Goal: Information Seeking & Learning: Understand process/instructions

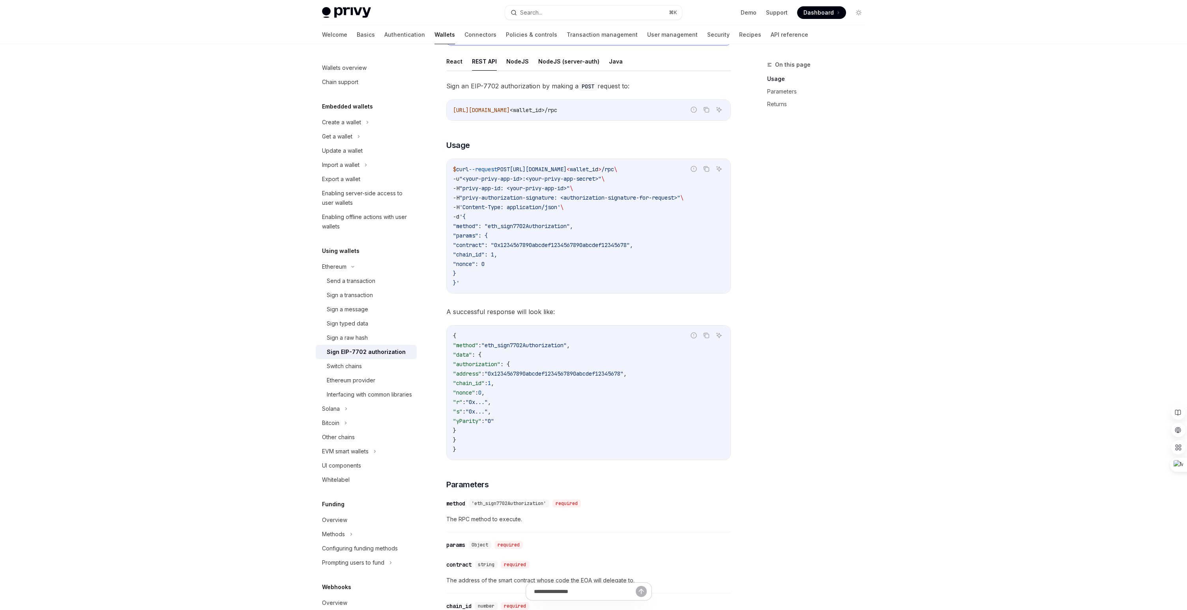
scroll to position [158, 0]
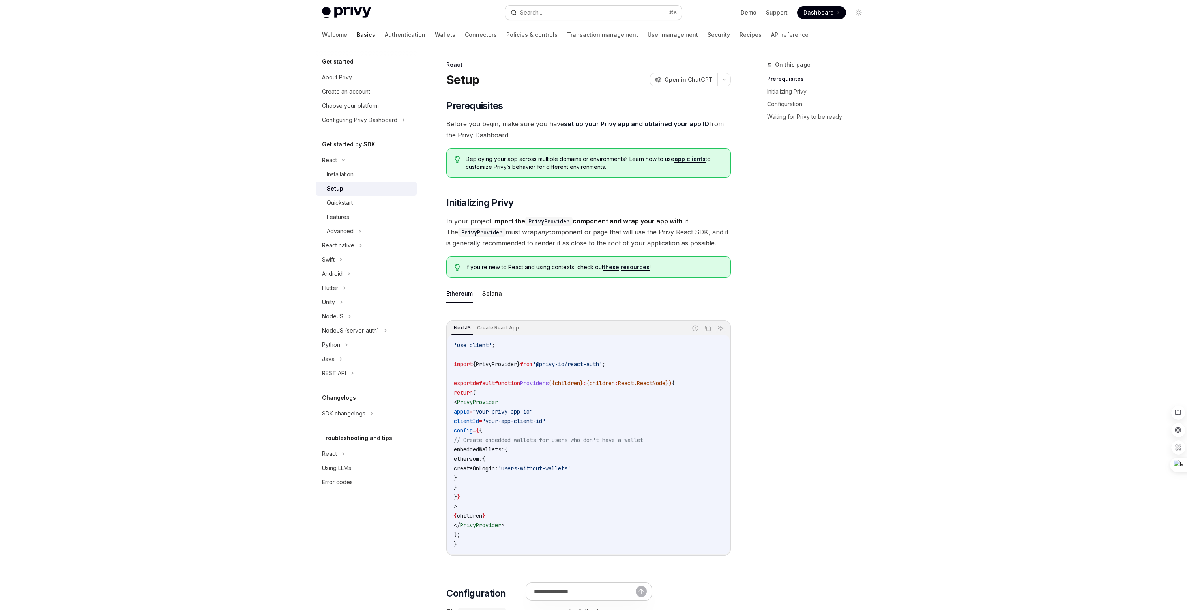
click at [587, 13] on button "Search... ⌘ K" at bounding box center [593, 13] width 177 height 14
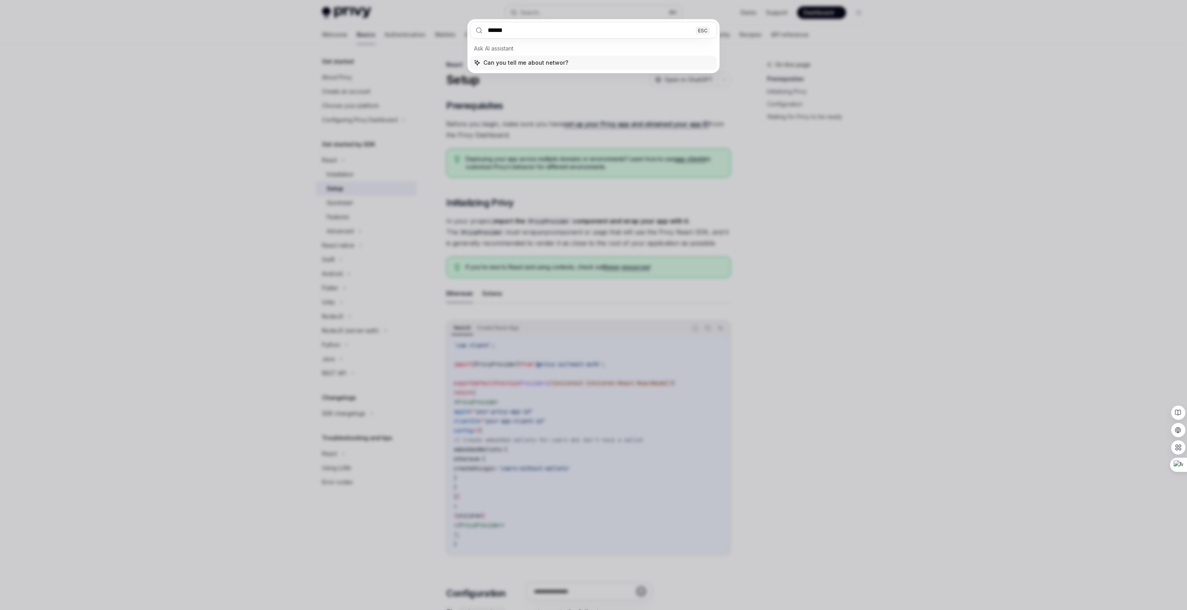
type input "*******"
type textarea "*"
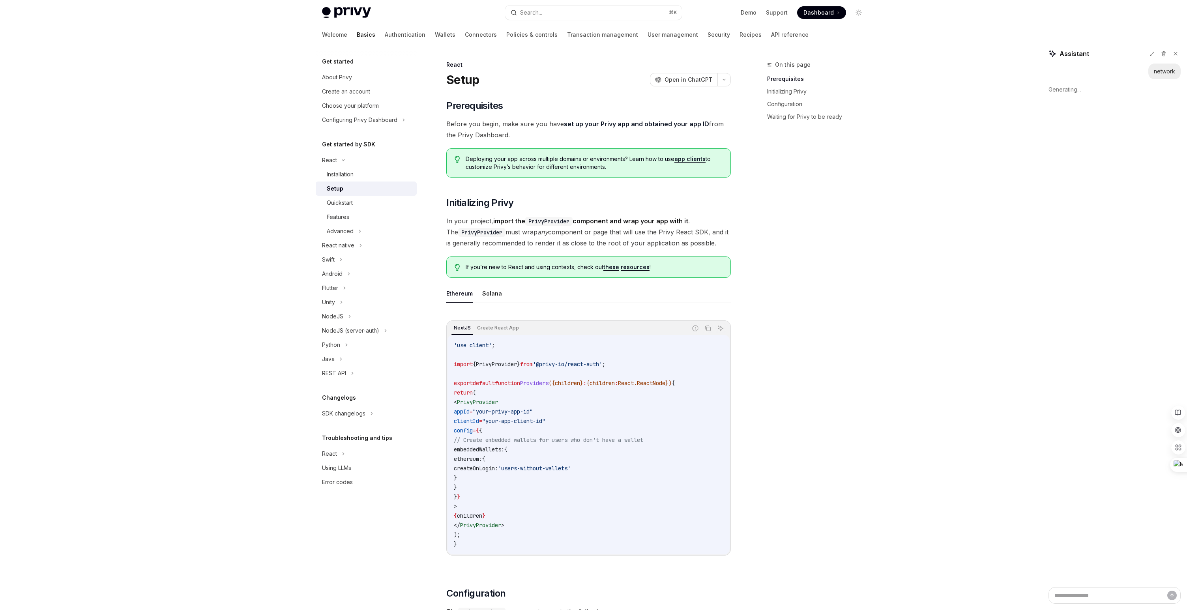
click at [831, 282] on div "On this page Prerequisites Initializing Privy Configuration Waiting for Privy t…" at bounding box center [811, 335] width 120 height 550
click at [1177, 56] on button at bounding box center [1176, 54] width 10 height 10
type textarea "*"
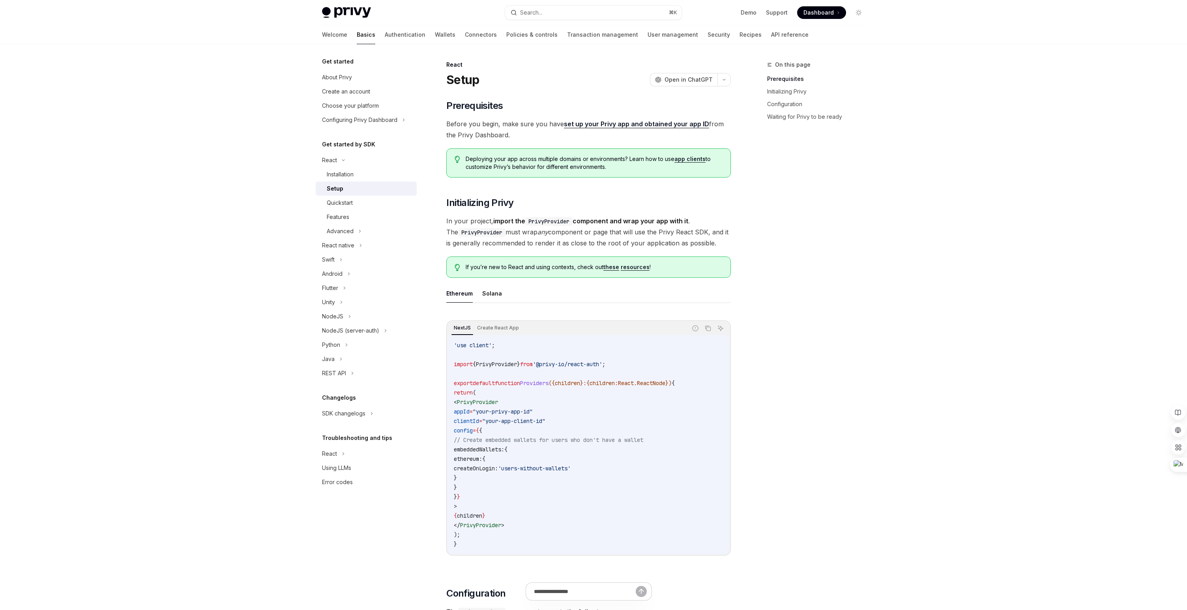
click at [869, 288] on div "On this page Prerequisites Initializing Privy Configuration Waiting for Privy t…" at bounding box center [811, 335] width 120 height 550
click at [866, 298] on div "On this page Prerequisites Initializing Privy Configuration Waiting for Privy t…" at bounding box center [811, 335] width 120 height 550
click at [854, 376] on div "On this page Prerequisites Initializing Privy Configuration Waiting for Privy t…" at bounding box center [811, 335] width 120 height 550
click at [337, 247] on div "React native" at bounding box center [338, 245] width 32 height 9
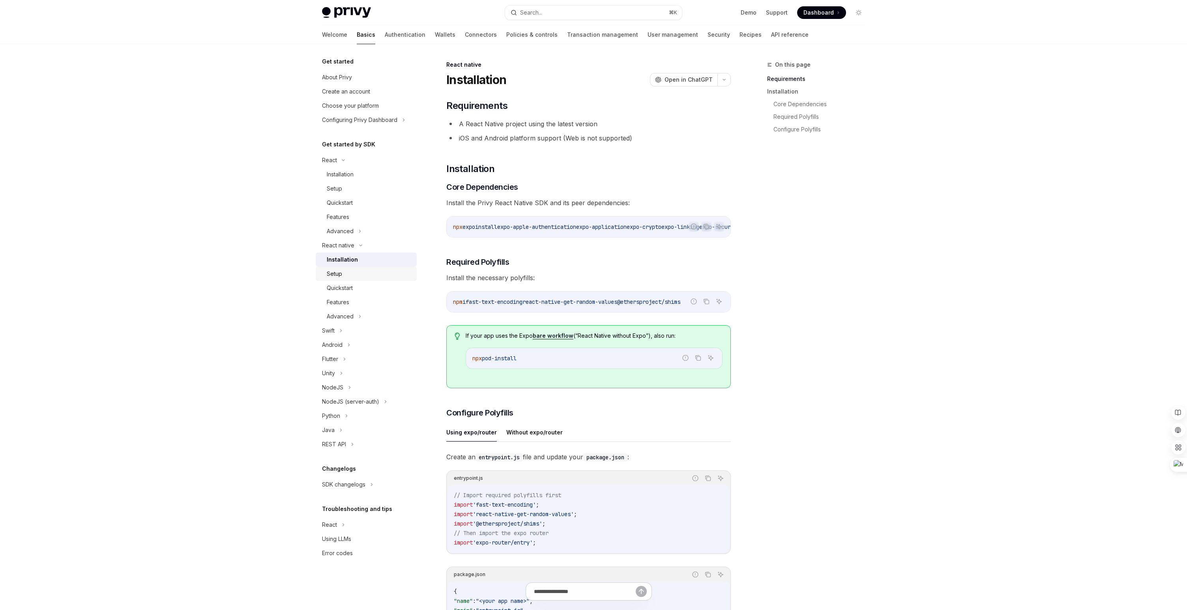
click at [339, 275] on div "Setup" at bounding box center [334, 273] width 15 height 9
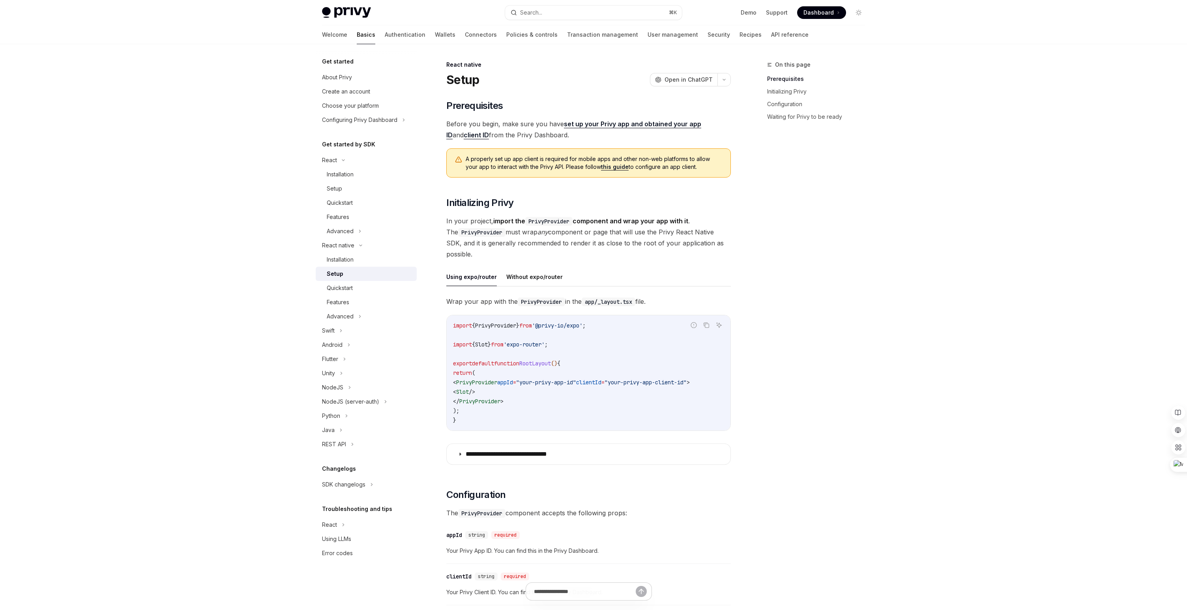
click at [869, 221] on div "On this page Prerequisites Initializing Privy Configuration Waiting for Privy t…" at bounding box center [811, 335] width 120 height 550
click at [158, 260] on div "Privy Docs home page Search... ⌘ K Demo Support Dashboard Dashboard Search... N…" at bounding box center [593, 550] width 1187 height 1100
click at [344, 346] on div "Android" at bounding box center [366, 345] width 101 height 14
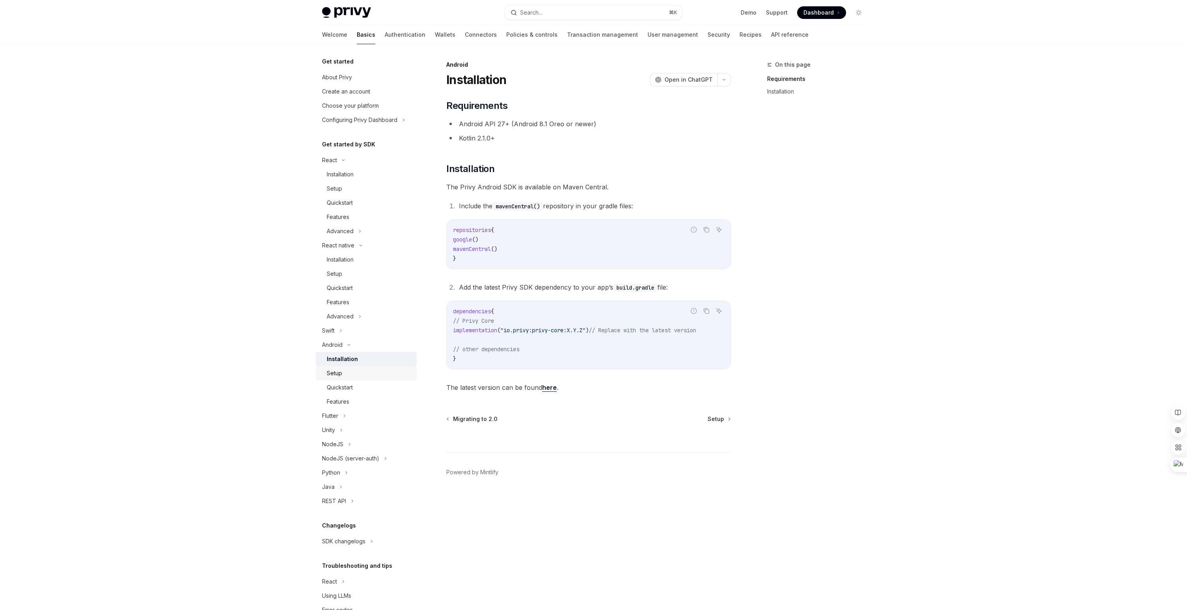
click at [340, 375] on div "Setup" at bounding box center [334, 373] width 15 height 9
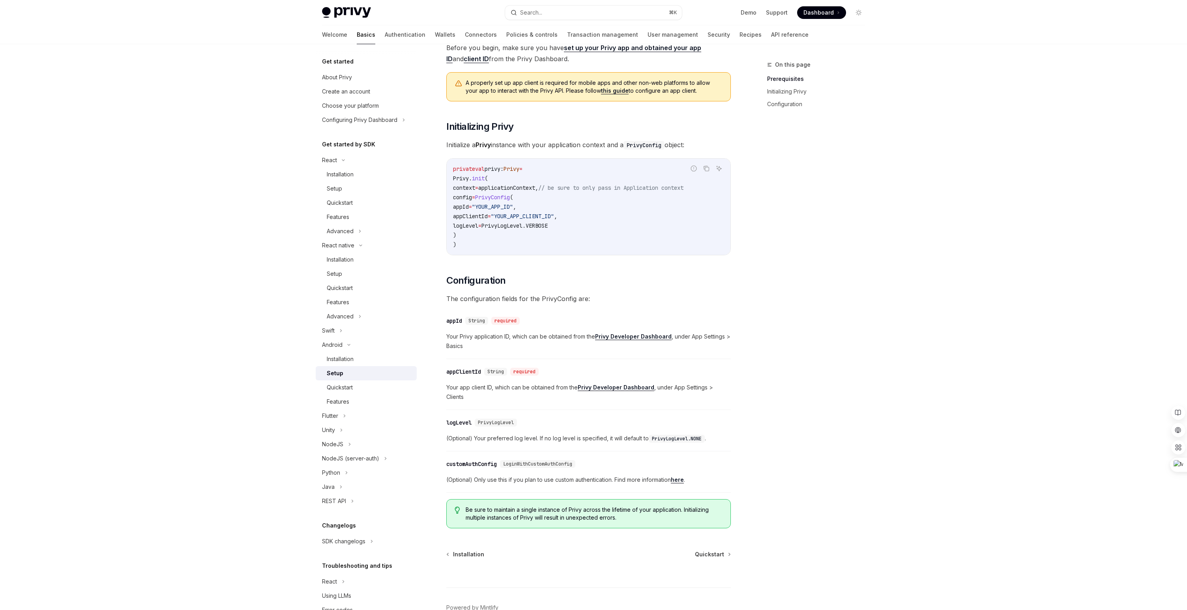
scroll to position [116, 0]
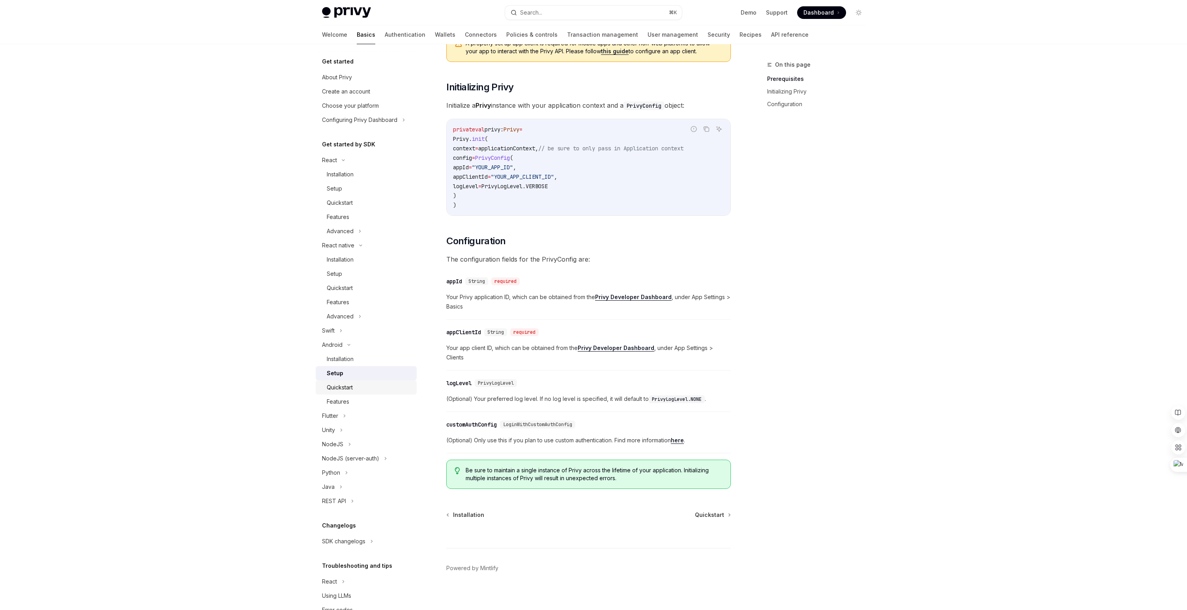
click at [360, 384] on div "Quickstart" at bounding box center [369, 387] width 85 height 9
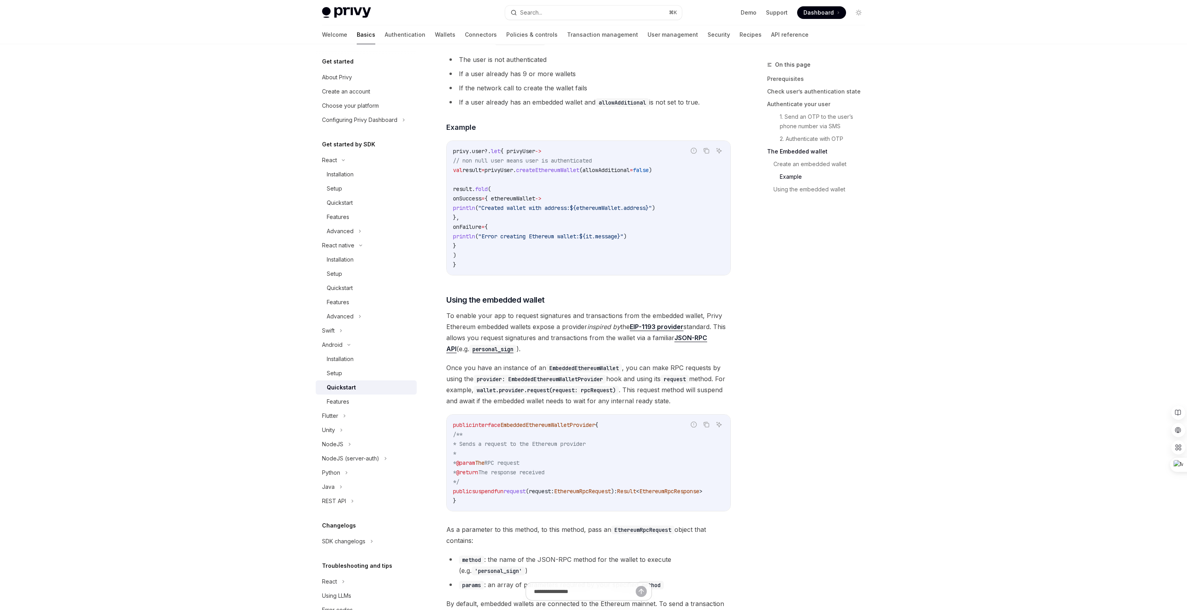
scroll to position [1565, 0]
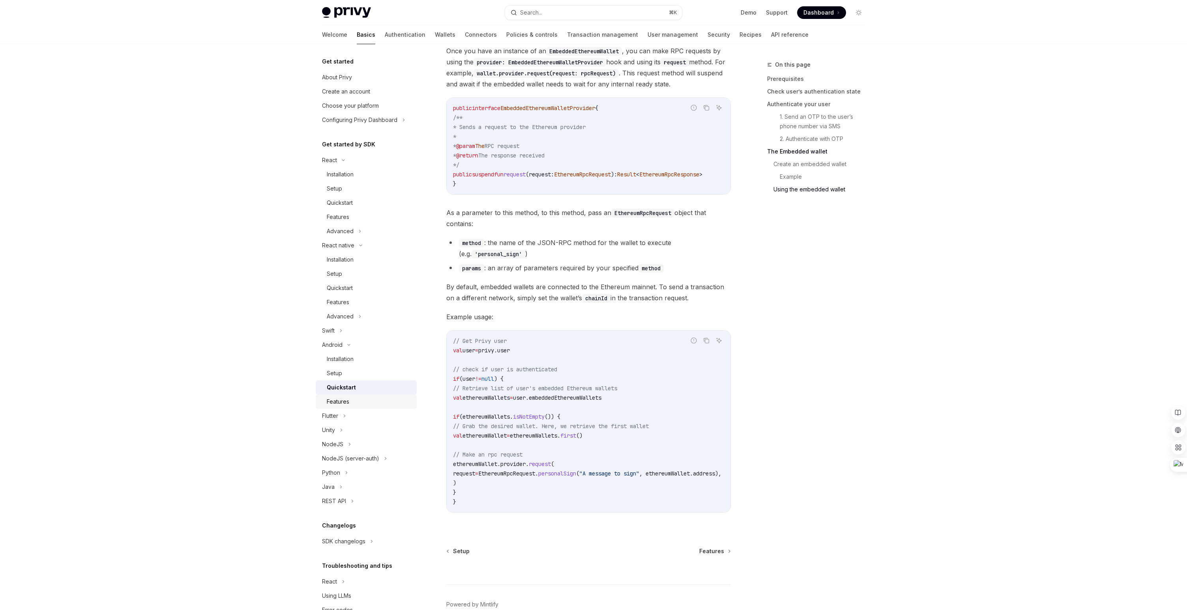
click at [348, 400] on div "Features" at bounding box center [338, 401] width 22 height 9
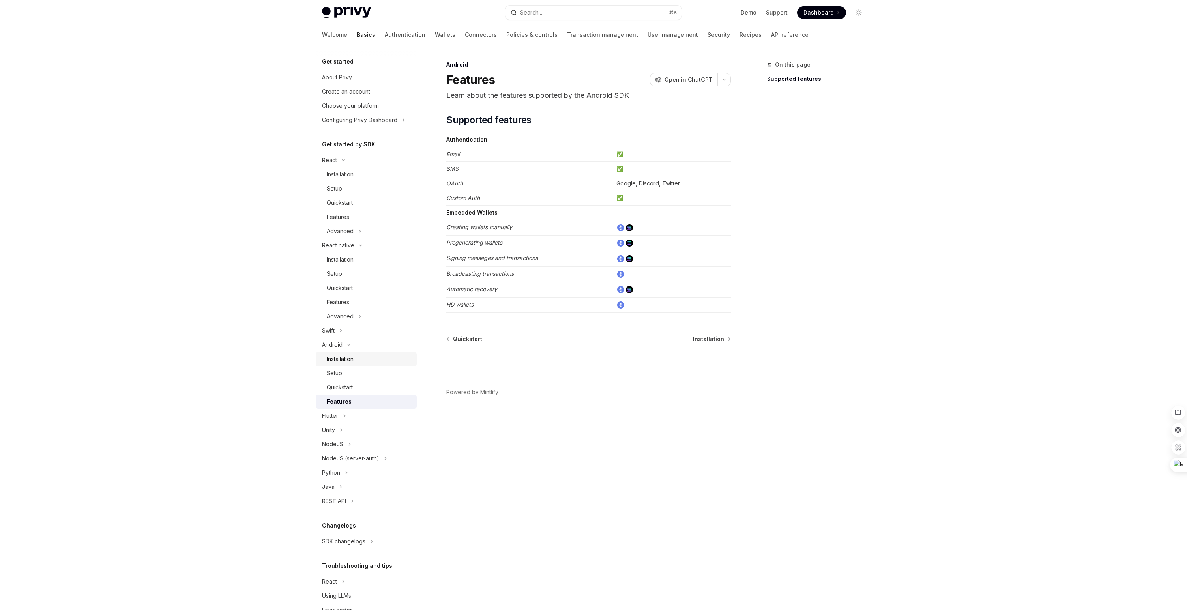
click at [348, 360] on div "Installation" at bounding box center [340, 358] width 27 height 9
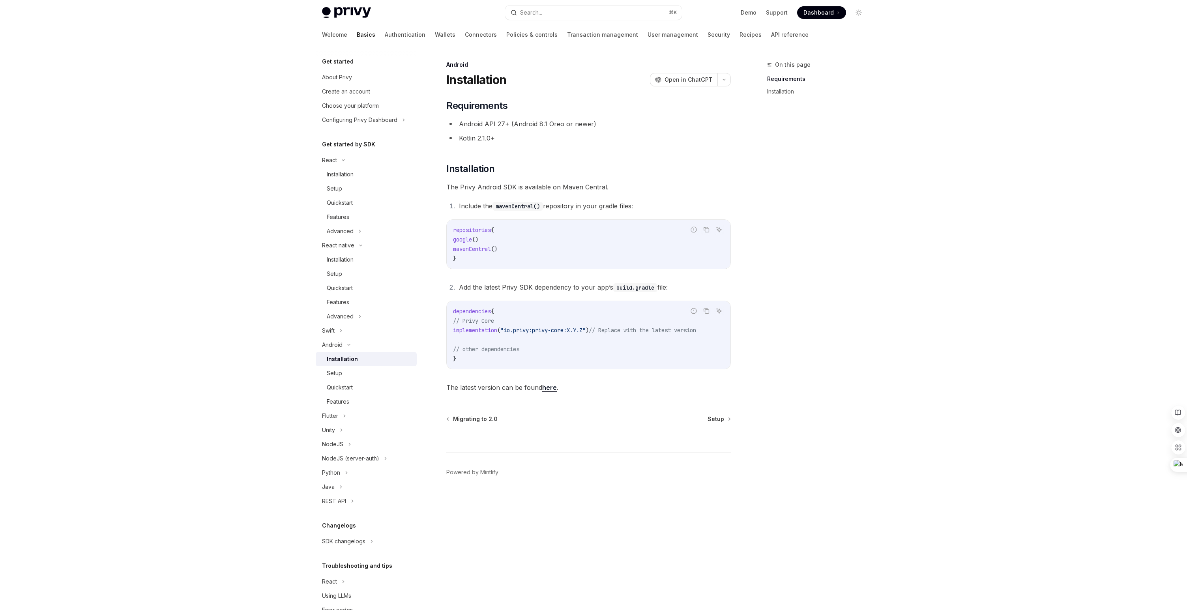
click at [342, 362] on div "Installation" at bounding box center [342, 358] width 31 height 9
click at [334, 377] on div "Setup" at bounding box center [334, 373] width 15 height 9
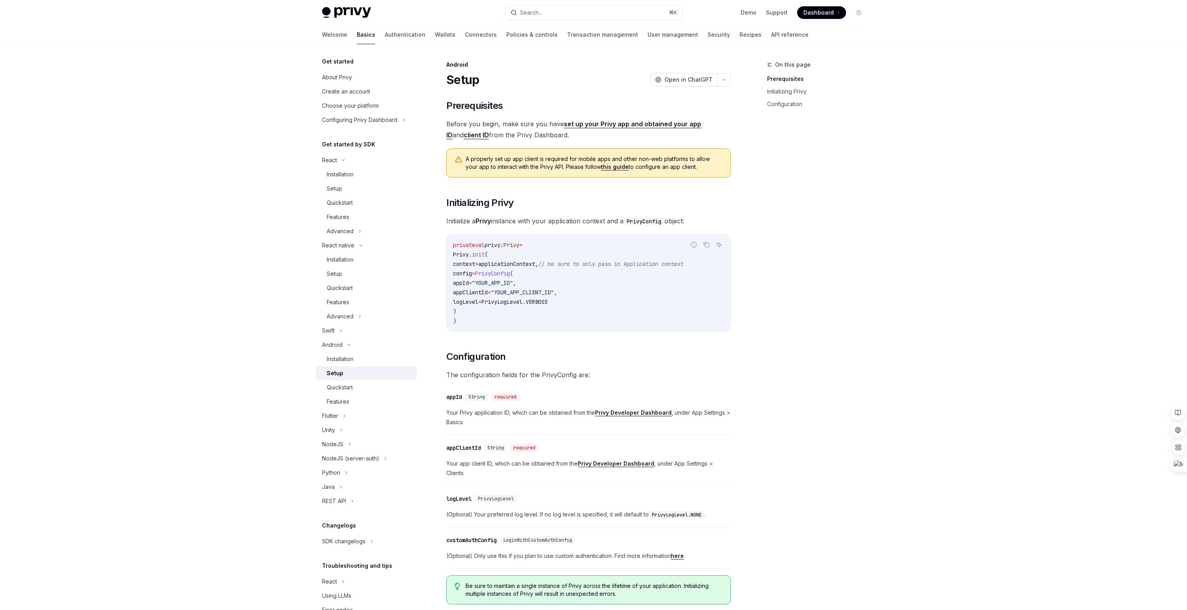
scroll to position [116, 0]
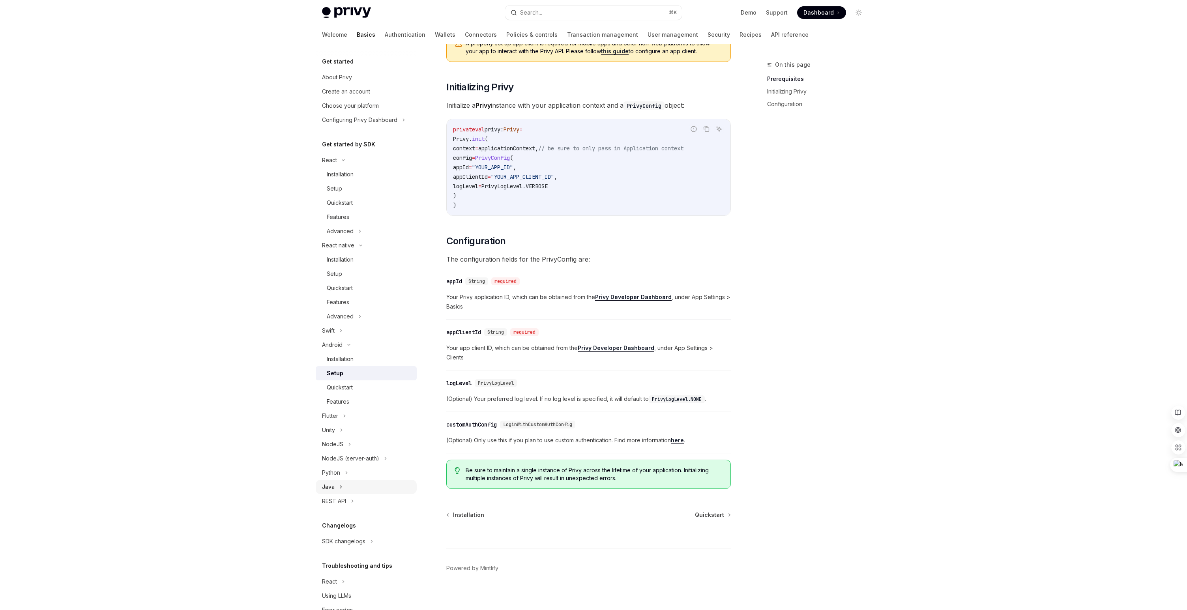
click at [336, 483] on div "Java" at bounding box center [366, 487] width 101 height 14
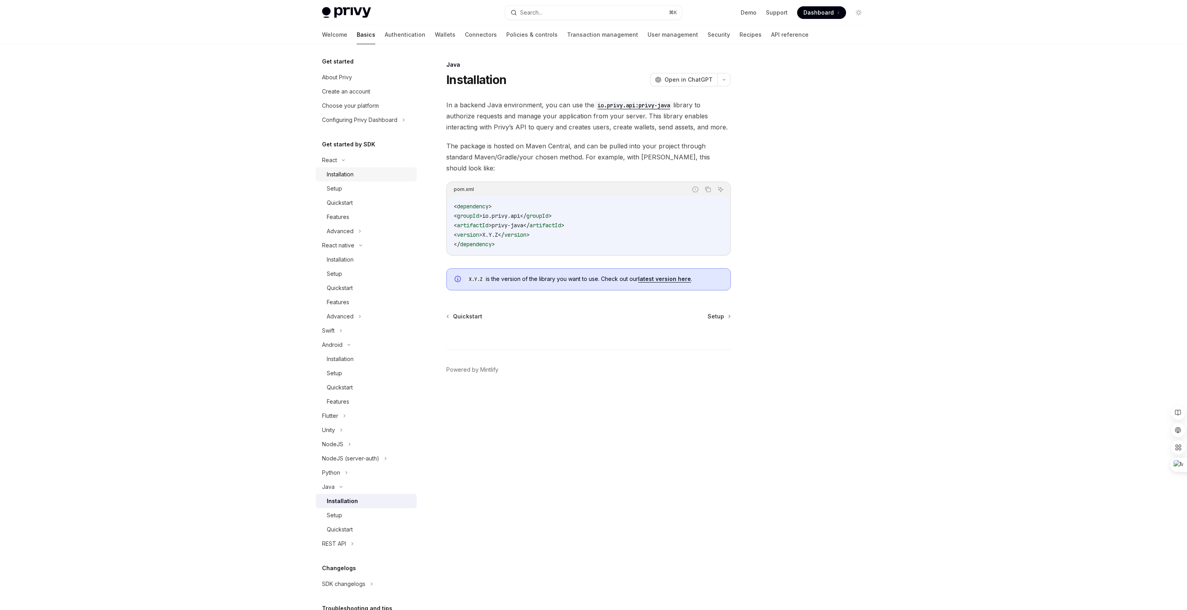
click at [347, 172] on div "Installation" at bounding box center [340, 174] width 27 height 9
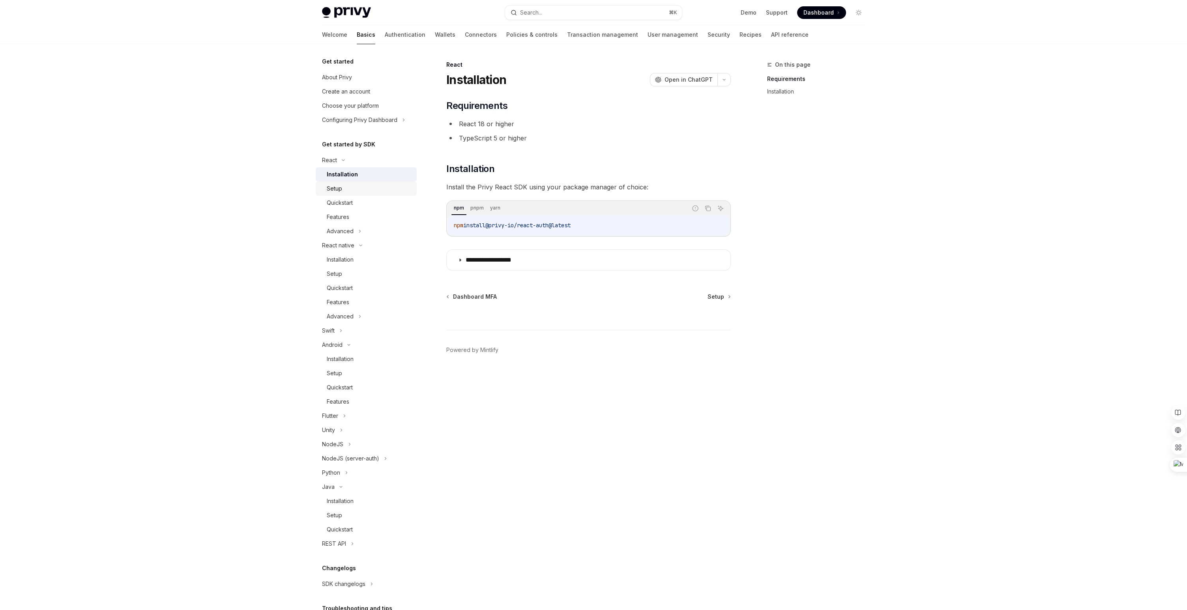
click at [345, 189] on div "Setup" at bounding box center [369, 188] width 85 height 9
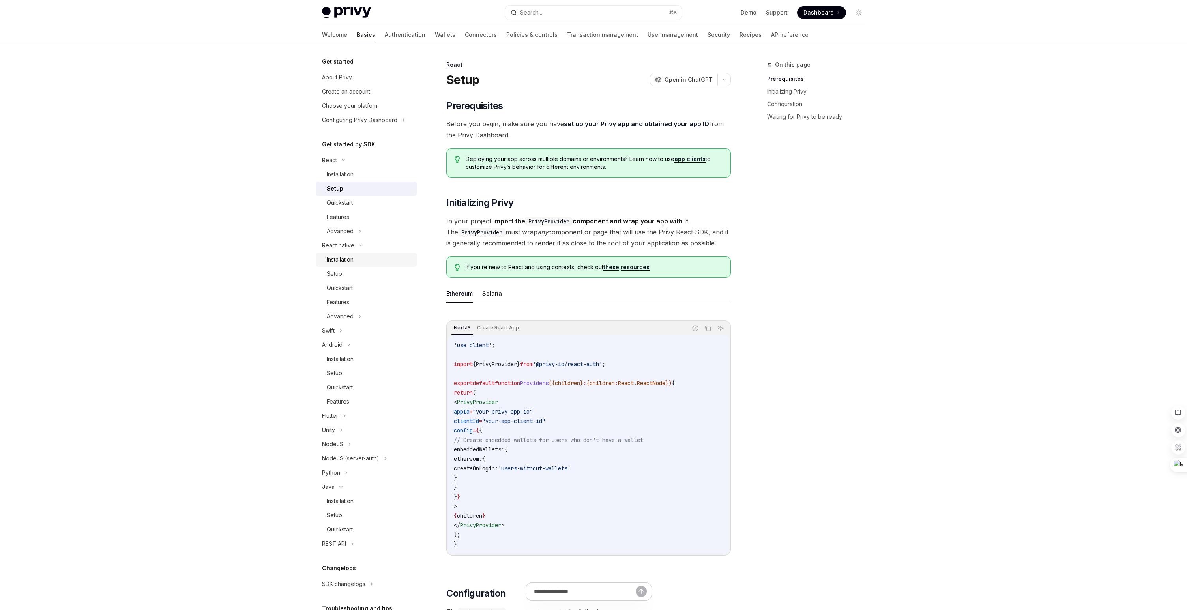
click at [336, 260] on div "Installation" at bounding box center [340, 259] width 27 height 9
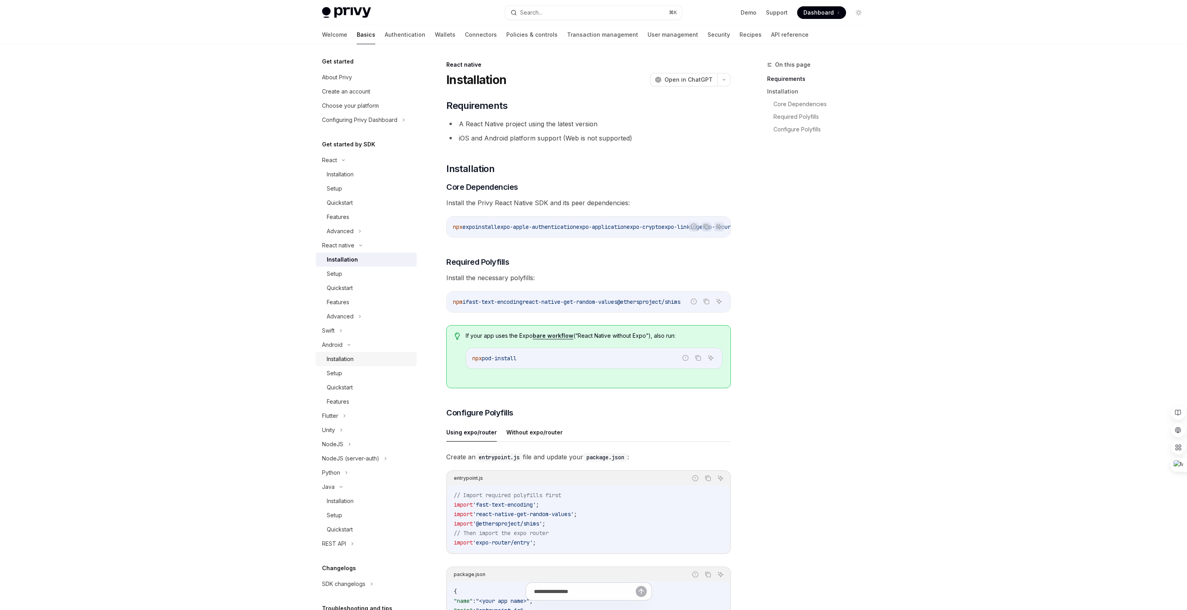
click at [337, 365] on link "Installation" at bounding box center [366, 359] width 101 height 14
click at [341, 393] on link "Quickstart" at bounding box center [366, 387] width 101 height 14
type textarea "*"
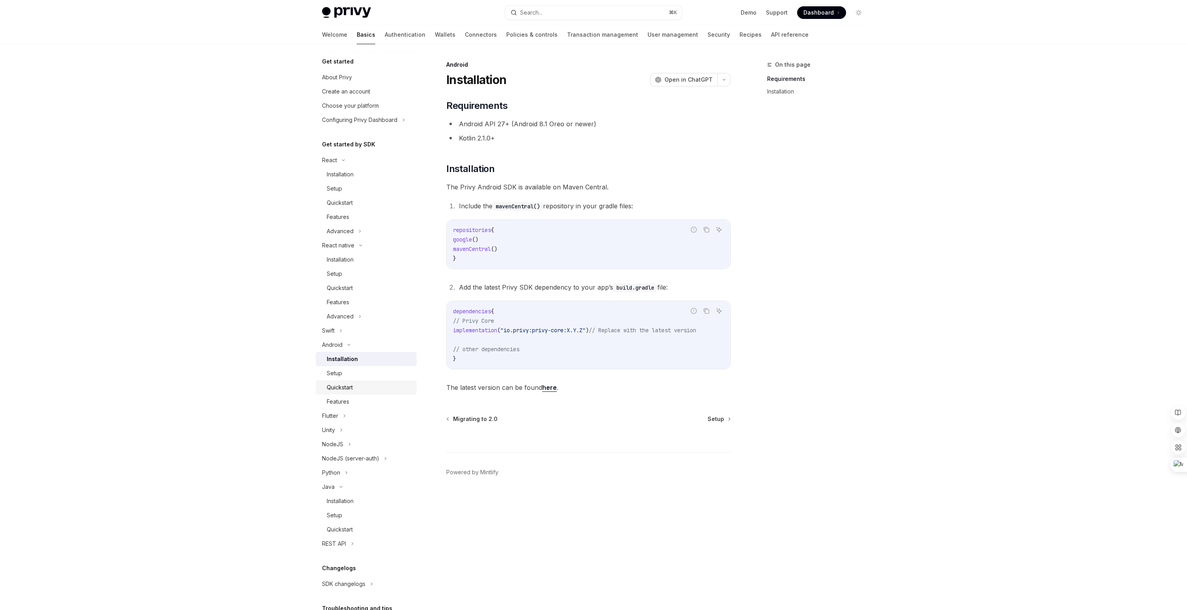
click at [339, 390] on div "Quickstart" at bounding box center [340, 387] width 26 height 9
click at [807, 242] on div "On this page Requirements Installation" at bounding box center [811, 335] width 120 height 550
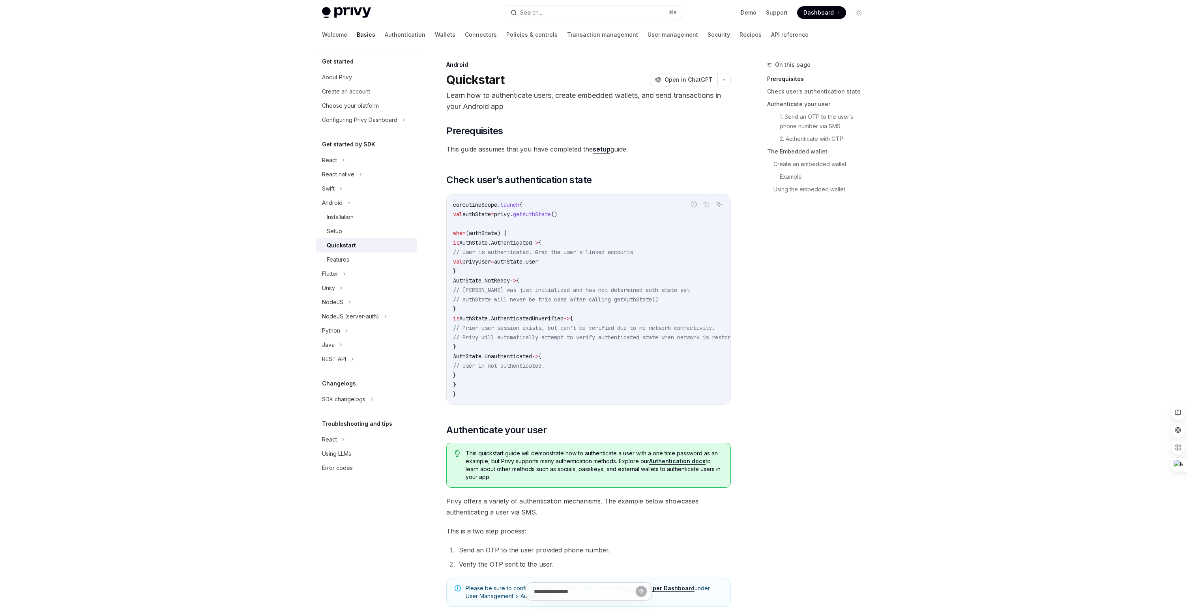
click at [821, 374] on div "On this page Prerequisites Check user’s authentication state Authenticate your …" at bounding box center [811, 335] width 120 height 550
click at [334, 163] on div "React" at bounding box center [329, 159] width 15 height 9
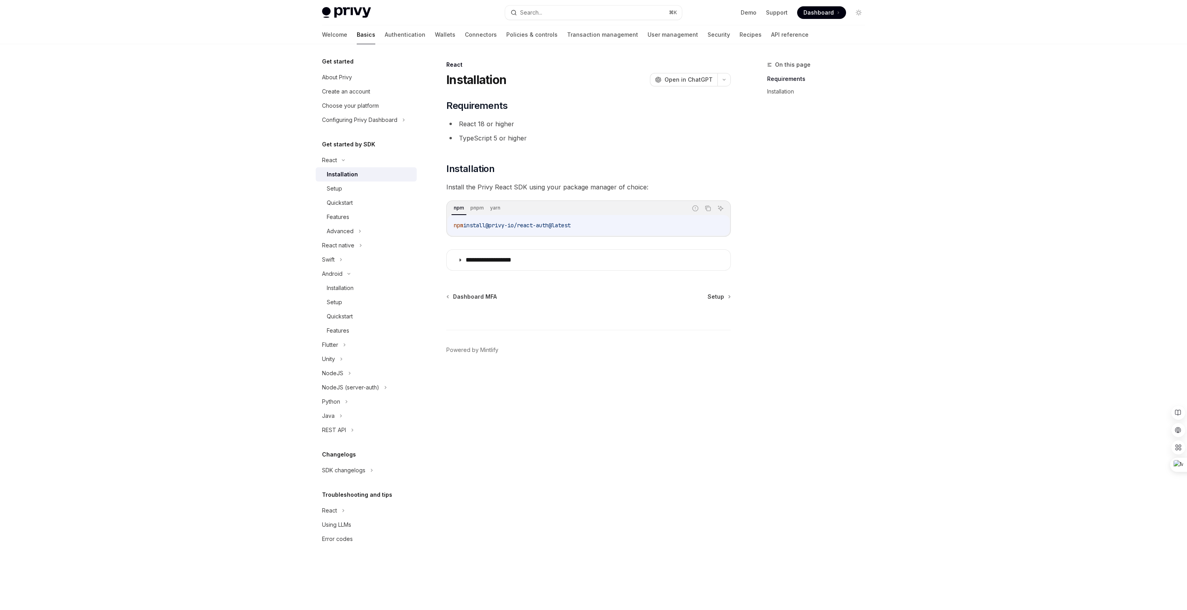
click at [339, 176] on div "Installation" at bounding box center [342, 174] width 31 height 9
click at [339, 187] on div "Setup" at bounding box center [334, 188] width 15 height 9
click at [839, 319] on div "On this page Requirements Installation" at bounding box center [811, 335] width 120 height 550
click at [347, 190] on div "Setup" at bounding box center [369, 188] width 85 height 9
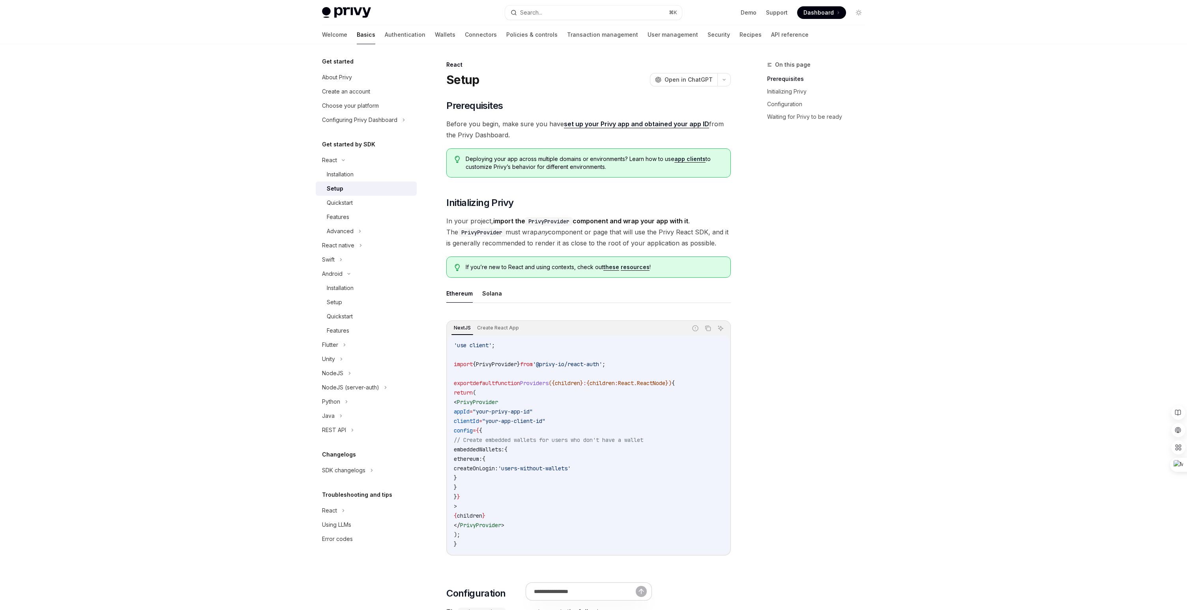
scroll to position [91, 0]
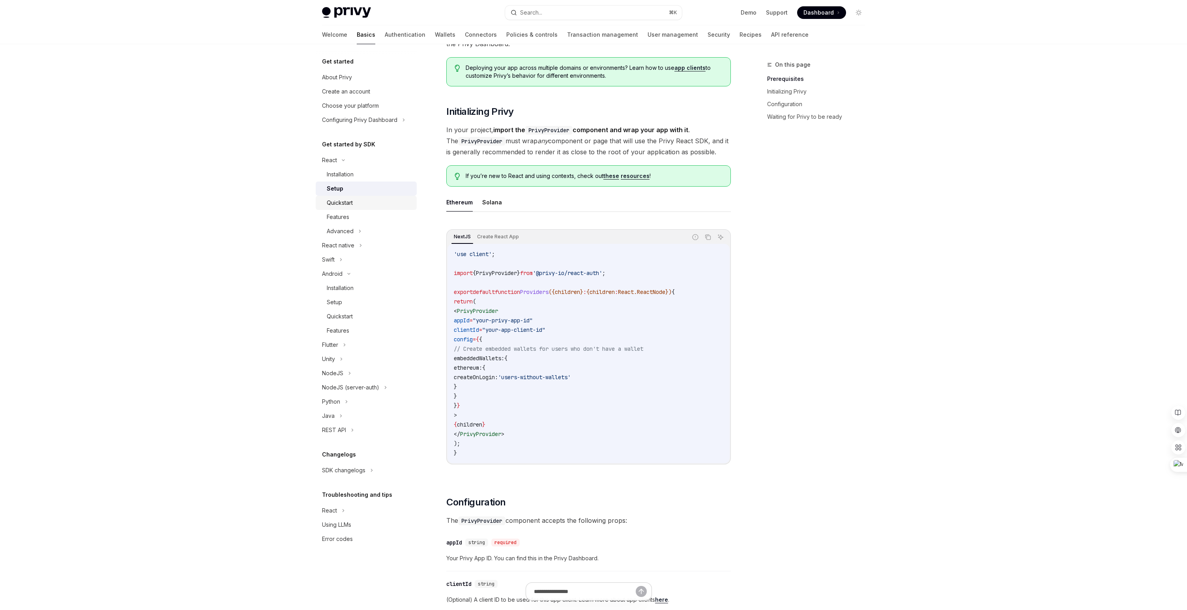
click at [342, 203] on div "Quickstart" at bounding box center [340, 202] width 26 height 9
type textarea "*"
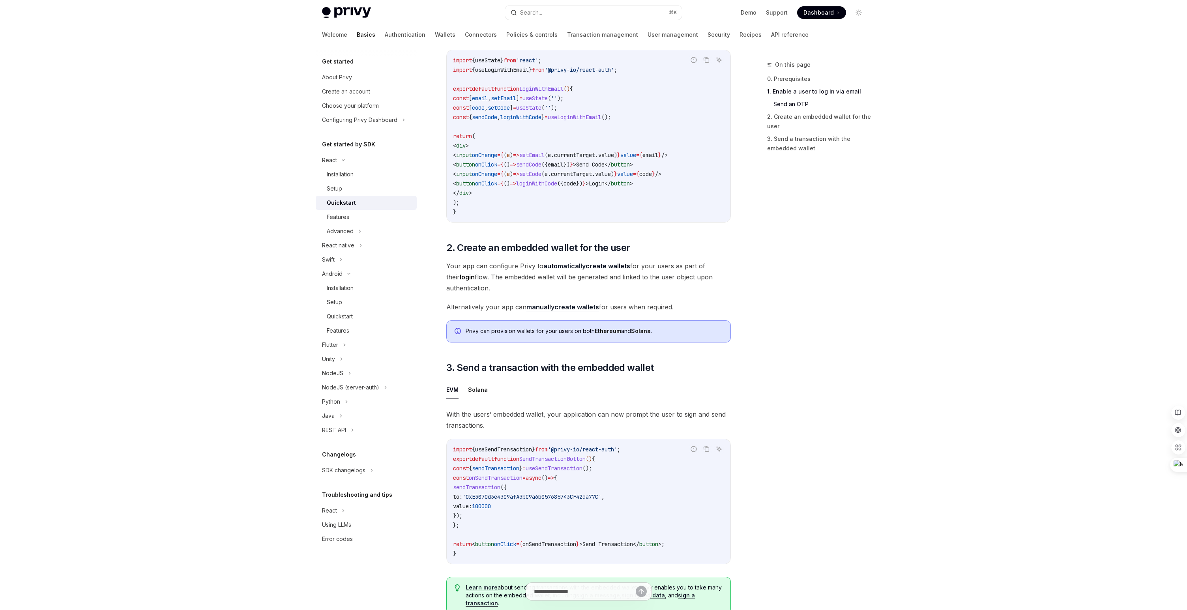
scroll to position [336, 0]
